Goal: Task Accomplishment & Management: Manage account settings

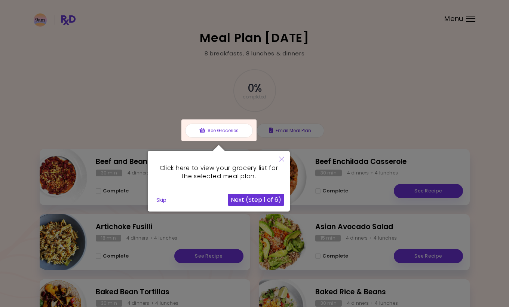
click at [279, 159] on icon "Close" at bounding box center [281, 158] width 5 height 5
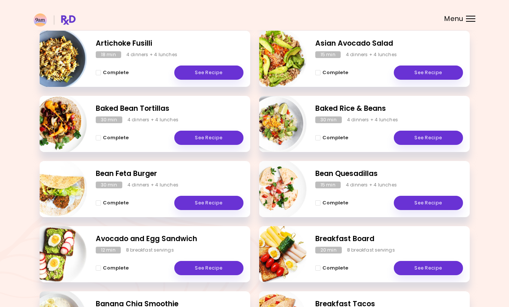
scroll to position [241, 0]
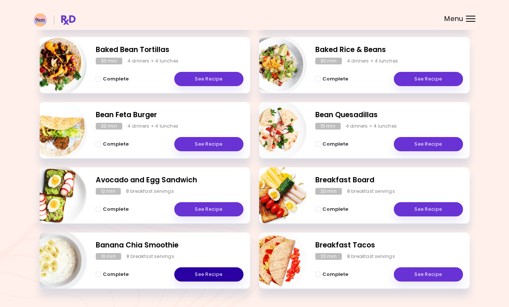
click at [181, 275] on link "See Recipe" at bounding box center [208, 274] width 69 height 14
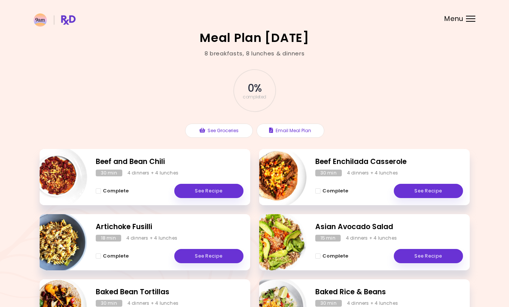
click at [468, 18] on div at bounding box center [470, 18] width 9 height 1
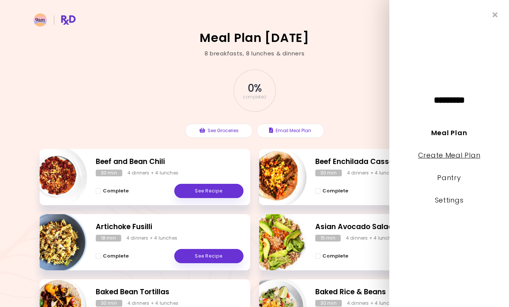
click at [457, 156] on link "Create Meal Plan" at bounding box center [449, 154] width 62 height 9
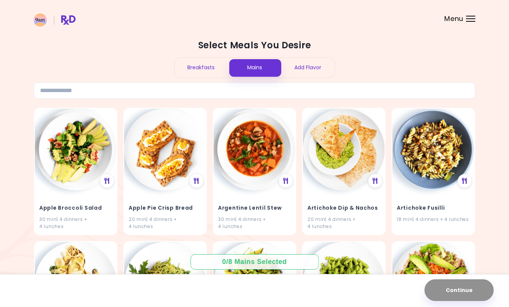
click at [196, 70] on div "Breakfasts" at bounding box center [201, 68] width 53 height 20
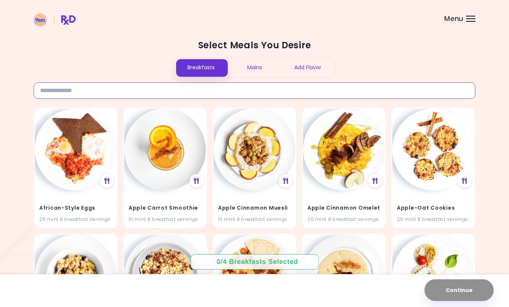
click at [115, 90] on input at bounding box center [255, 90] width 442 height 16
type input "****"
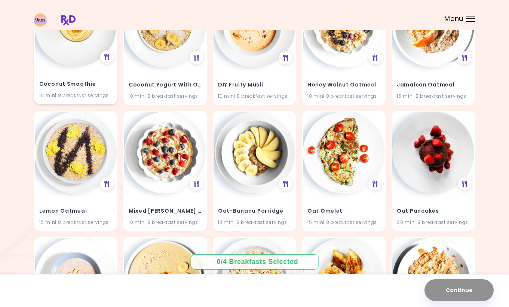
scroll to position [628, 0]
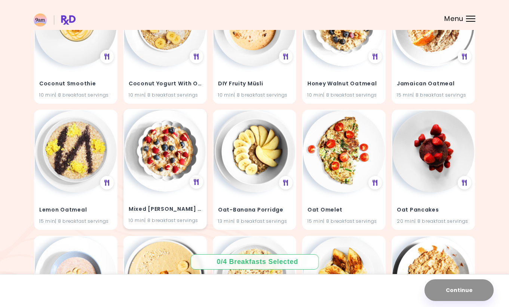
click at [149, 149] on img at bounding box center [165, 151] width 82 height 82
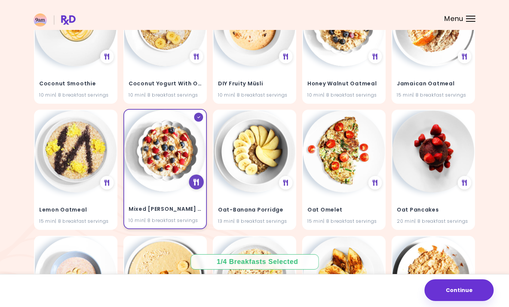
click at [198, 176] on div at bounding box center [196, 181] width 15 height 15
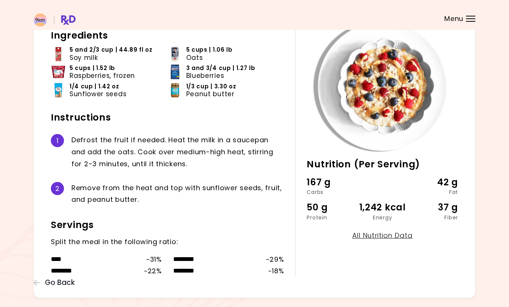
scroll to position [55, 0]
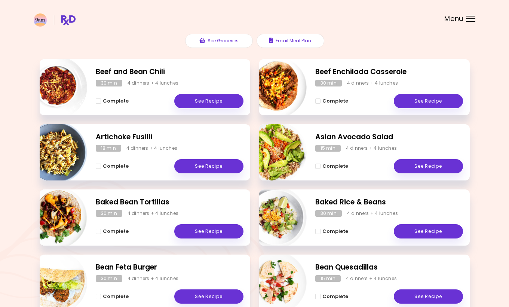
scroll to position [92, 0]
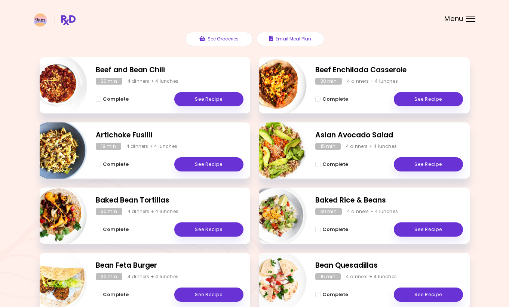
click at [471, 21] on div "Menu" at bounding box center [470, 19] width 9 height 6
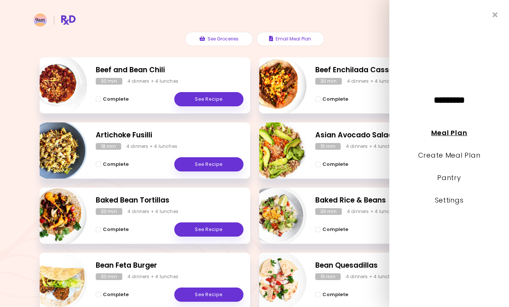
click at [447, 133] on link "Meal Plan" at bounding box center [449, 132] width 36 height 9
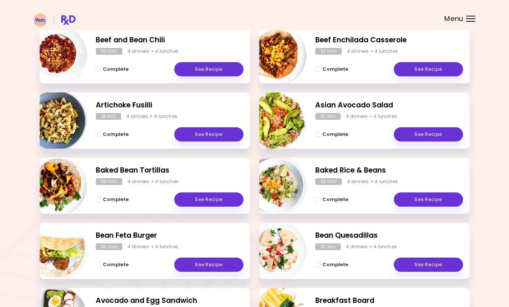
scroll to position [123, 0]
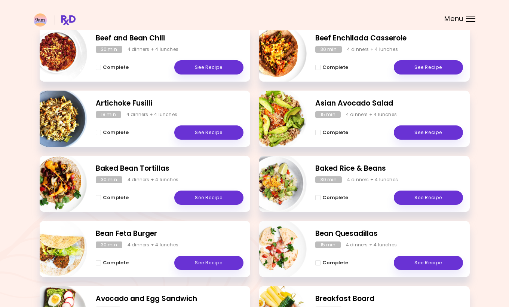
click at [464, 18] on header at bounding box center [254, 15] width 509 height 30
click at [471, 20] on div "Menu" at bounding box center [470, 19] width 9 height 6
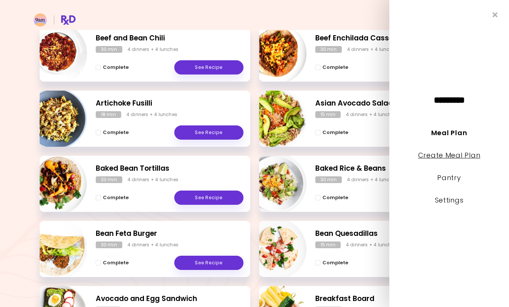
click at [451, 156] on link "Create Meal Plan" at bounding box center [449, 154] width 62 height 9
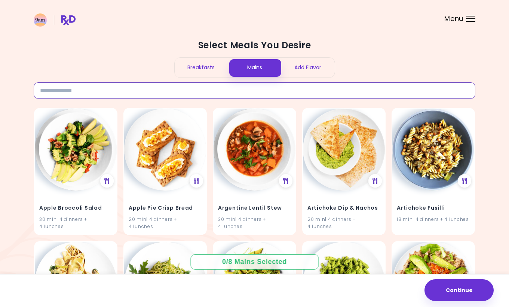
click at [137, 94] on input at bounding box center [255, 90] width 442 height 16
type input "*****"
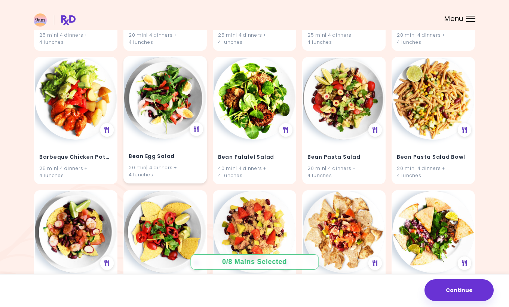
scroll to position [458, 0]
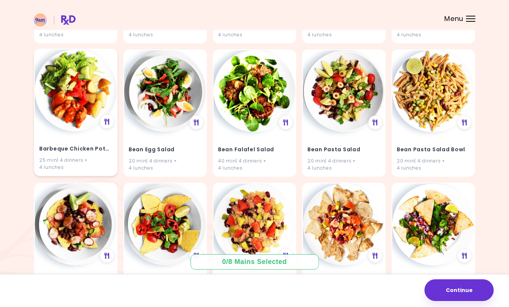
click at [75, 98] on img at bounding box center [76, 90] width 82 height 82
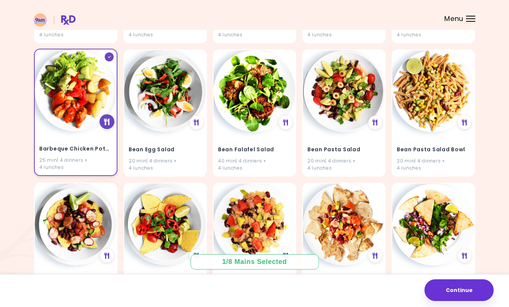
click at [108, 116] on div at bounding box center [107, 121] width 15 height 15
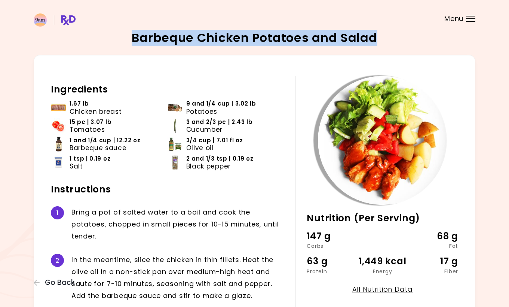
drag, startPoint x: 377, startPoint y: 39, endPoint x: 129, endPoint y: 35, distance: 247.3
click at [129, 35] on div "Barbeque Chicken Potatoes and Salad 25 min Nutrition (Per Serving) 147 g Carbs …" at bounding box center [255, 249] width 442 height 435
copy h2 "Barbeque Chicken Potatoes and Salad"
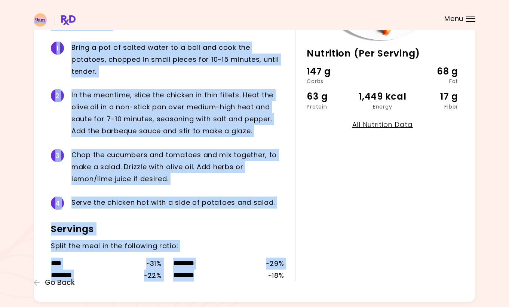
scroll to position [174, 0]
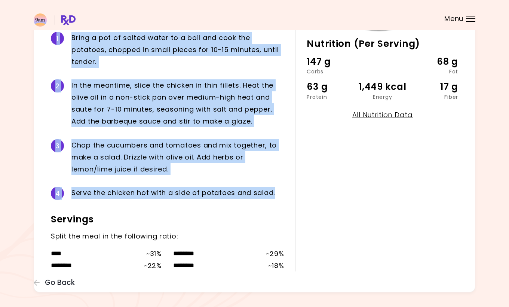
drag, startPoint x: 52, startPoint y: 86, endPoint x: 294, endPoint y: 189, distance: 262.8
click at [294, 189] on div "Ingredients 1.67 lb Chicken breast 9 and 1/4 cup | 3.02 lb Potatoes 15 pc | 3.0…" at bounding box center [173, 87] width 244 height 370
copy div "ngredients 1.67 lb Chicken breast 9 and 1/4 cup | 3.02 lb Potatoes 15 pc | 3.07…"
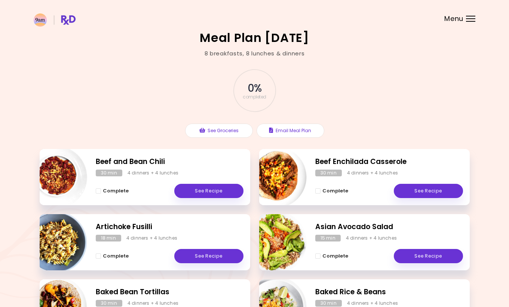
click at [64, 18] on img at bounding box center [55, 19] width 42 height 13
click at [458, 15] on span "Menu" at bounding box center [453, 18] width 19 height 7
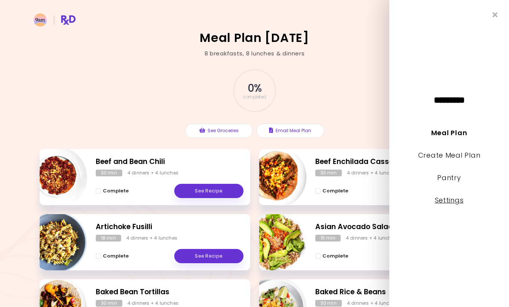
click at [453, 202] on link "Settings" at bounding box center [449, 199] width 29 height 9
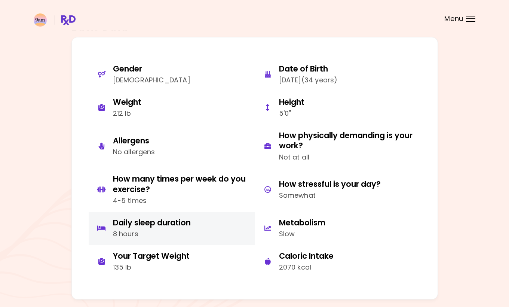
scroll to position [39, 0]
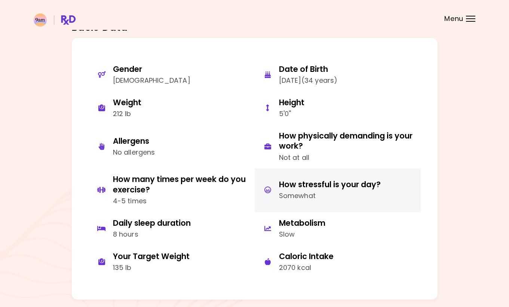
click at [302, 190] on div "Somewhat" at bounding box center [330, 195] width 102 height 11
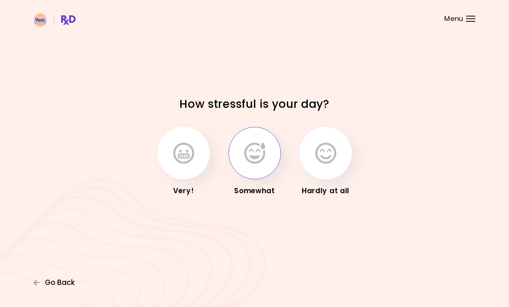
click at [59, 280] on span "Go Back" at bounding box center [60, 282] width 30 height 8
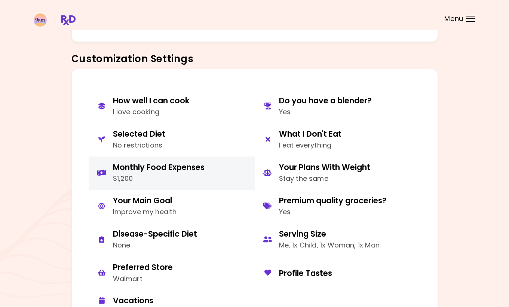
scroll to position [312, 0]
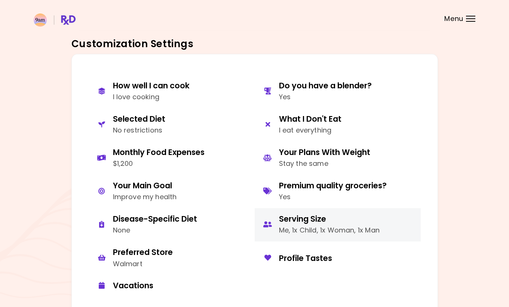
click at [299, 216] on div "Serving Size" at bounding box center [329, 219] width 101 height 10
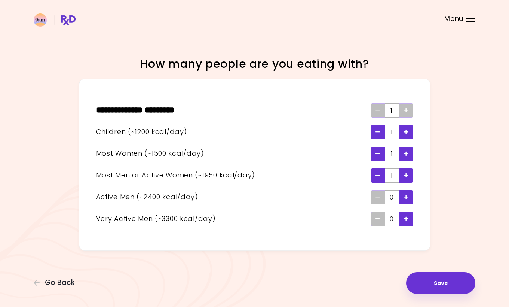
click at [375, 155] on div "Remove - Woman" at bounding box center [378, 154] width 14 height 14
click at [376, 144] on div "Most Women (~1500 kcal/day) 0" at bounding box center [254, 154] width 317 height 22
click at [377, 134] on span "Remove - Child" at bounding box center [378, 132] width 4 height 12
drag, startPoint x: 377, startPoint y: 172, endPoint x: 380, endPoint y: 177, distance: 5.5
click at [377, 172] on span "Remove - Man or Active Woman" at bounding box center [378, 175] width 4 height 12
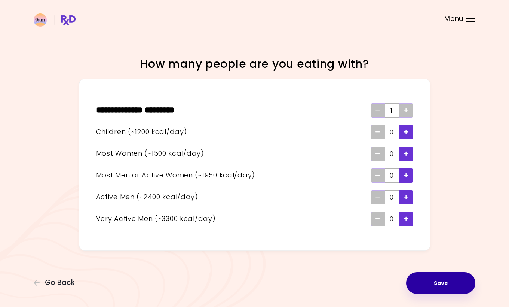
click at [429, 280] on button "Save" at bounding box center [440, 283] width 69 height 22
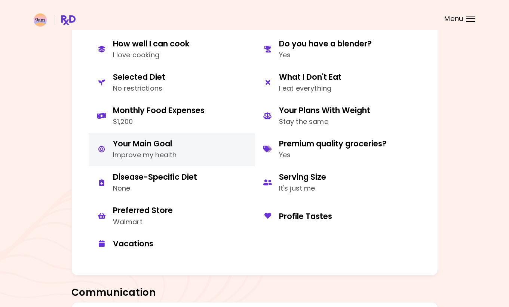
scroll to position [354, 0]
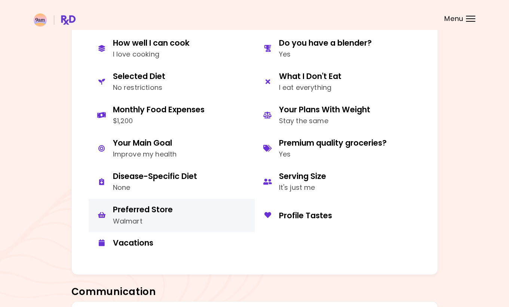
click at [143, 216] on div "Walmart" at bounding box center [143, 221] width 60 height 11
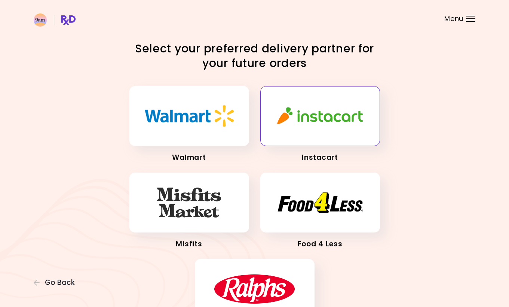
click at [313, 123] on img "button" at bounding box center [320, 116] width 90 height 20
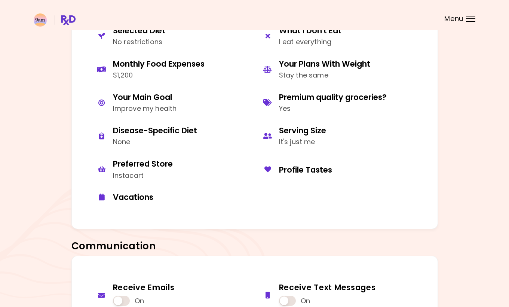
scroll to position [396, 0]
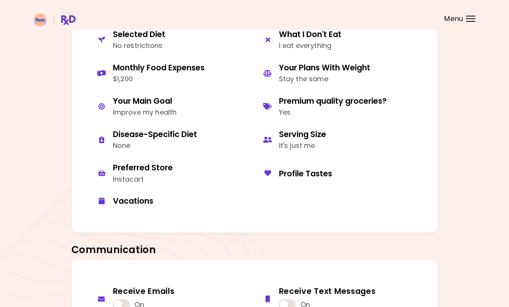
click at [461, 21] on span "Menu" at bounding box center [453, 18] width 19 height 7
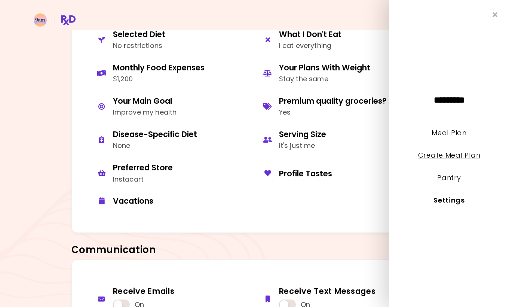
click at [429, 158] on link "Create Meal Plan" at bounding box center [449, 154] width 62 height 9
